Goal: Find specific page/section: Find specific page/section

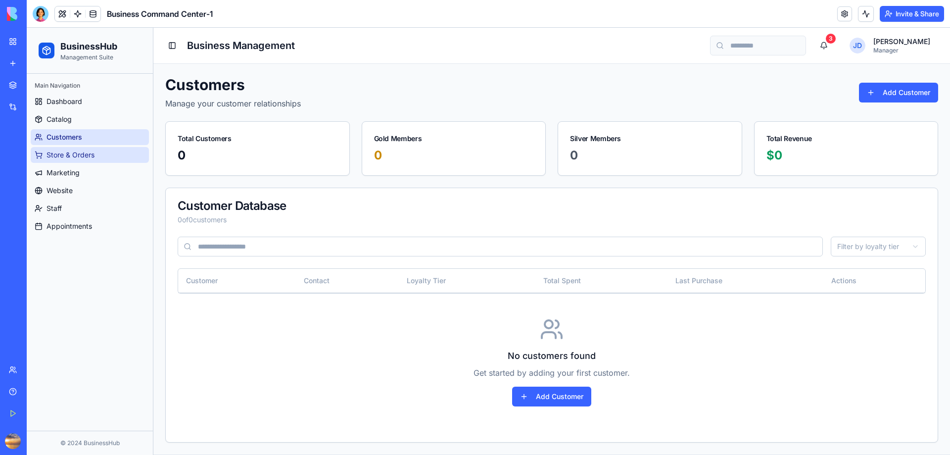
click at [80, 157] on span "Store & Orders" at bounding box center [71, 155] width 48 height 10
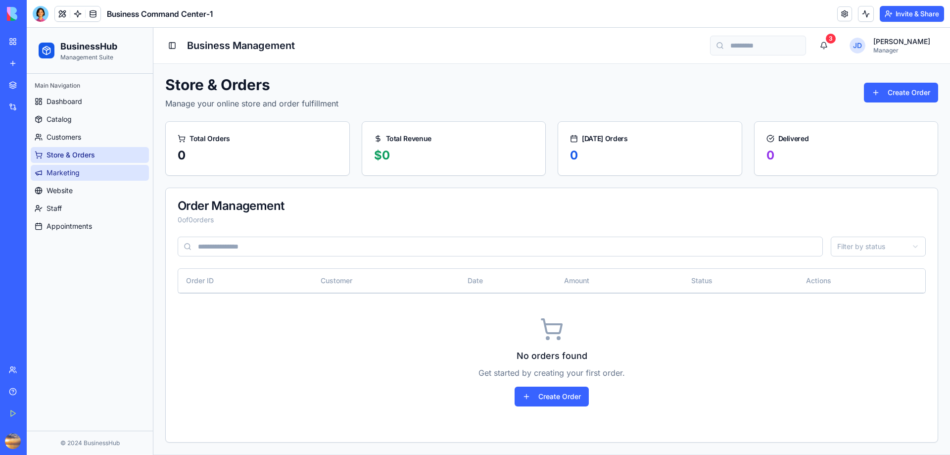
click at [79, 178] on link "Marketing" at bounding box center [90, 173] width 118 height 16
